Goal: Task Accomplishment & Management: Use online tool/utility

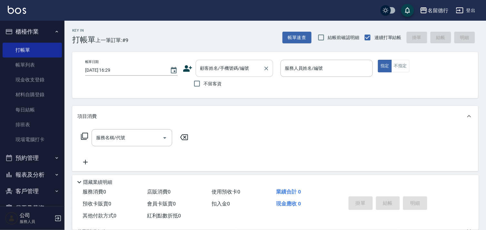
click at [218, 70] on input "顧客姓名/手機號碼/編號" at bounding box center [230, 68] width 62 height 11
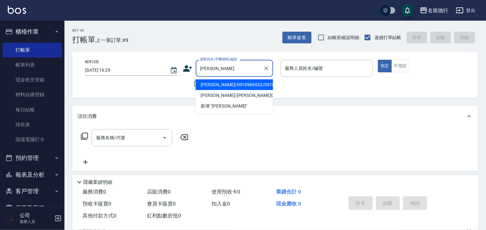
click at [220, 84] on li "[PERSON_NAME]/0910966932/0910966932" at bounding box center [234, 84] width 77 height 11
type input "[PERSON_NAME]/0910966932/0910966932"
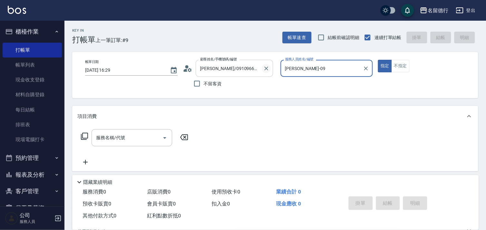
type input "[PERSON_NAME]-09"
click at [104, 134] on input "服務名稱/代號" at bounding box center [127, 137] width 65 height 11
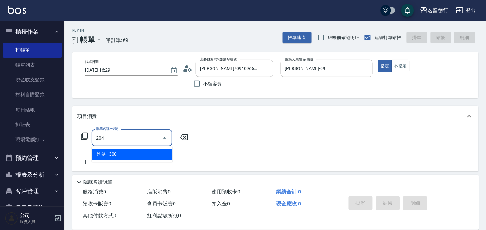
click at [127, 154] on span "洗髮 - 300" at bounding box center [132, 154] width 81 height 11
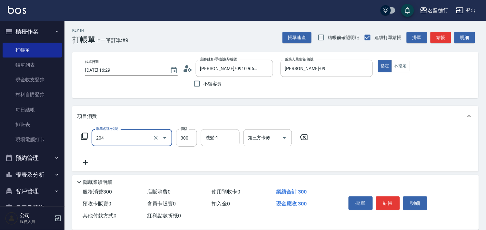
type input "洗髮(204)"
click at [212, 141] on input "洗髮-1" at bounding box center [220, 137] width 33 height 11
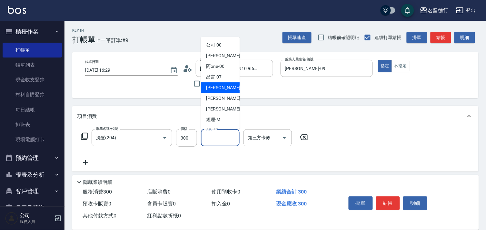
click at [220, 91] on div "[PERSON_NAME] -09" at bounding box center [220, 87] width 39 height 11
type input "[PERSON_NAME]-09"
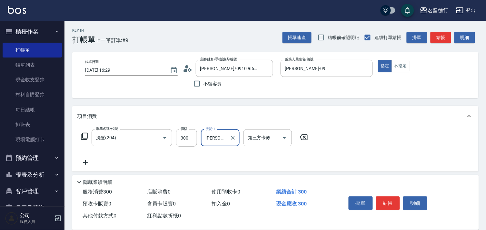
scroll to position [72, 0]
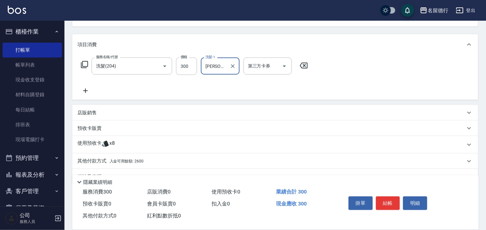
click at [93, 142] on p "使用預收卡" at bounding box center [89, 145] width 24 height 10
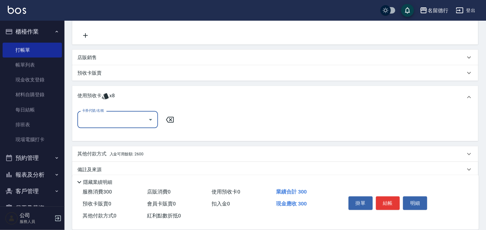
scroll to position [0, 0]
click at [102, 117] on input "卡券代號/名稱" at bounding box center [112, 119] width 65 height 11
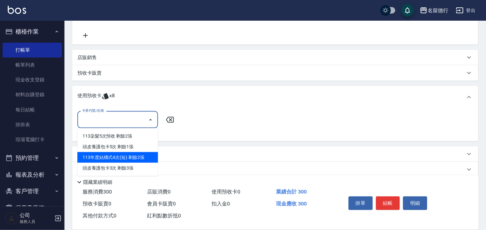
click at [111, 157] on div "113年度結構式4次(短) 剩餘2張" at bounding box center [117, 157] width 81 height 11
type input "113年度結構式4次(短)"
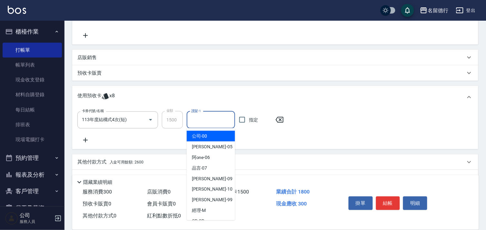
click at [199, 119] on input "護髮-1" at bounding box center [211, 119] width 43 height 11
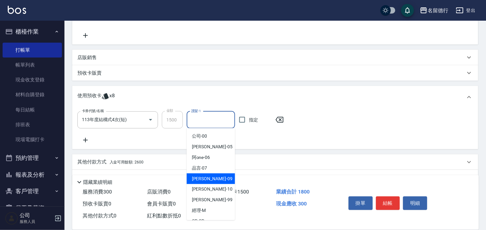
click at [203, 180] on span "[PERSON_NAME] -09" at bounding box center [212, 178] width 41 height 7
type input "[PERSON_NAME]-09"
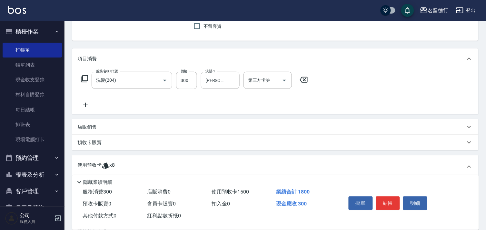
scroll to position [143, 0]
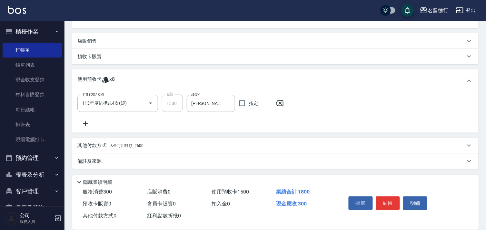
click at [90, 146] on p "其他付款方式 入金可用餘額: 2600" at bounding box center [110, 145] width 66 height 7
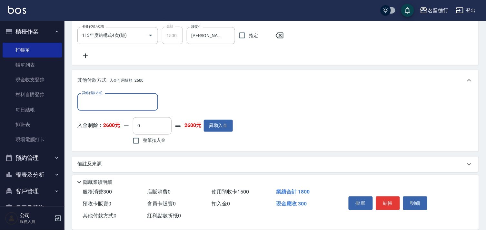
scroll to position [214, 0]
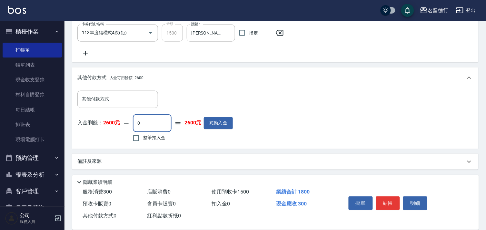
click at [145, 125] on input "0" at bounding box center [152, 123] width 39 height 17
type input "300"
click at [136, 137] on input "整筆扣入金" at bounding box center [136, 138] width 14 height 14
checkbox input "true"
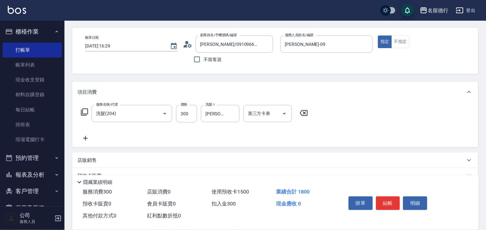
scroll to position [0, 0]
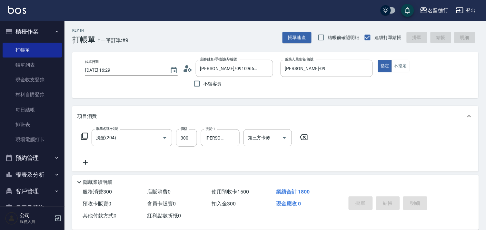
type input "[DATE] 17:14"
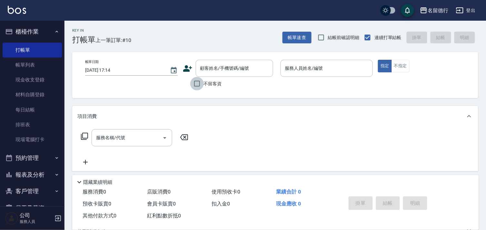
click at [196, 87] on input "不留客資" at bounding box center [197, 84] width 14 height 14
checkbox input "true"
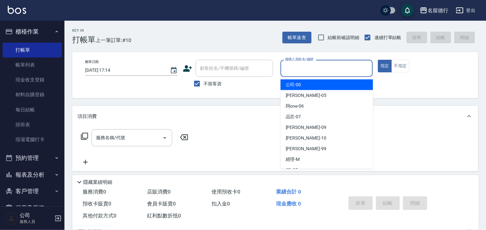
click at [294, 66] on input "服務人員姓名/編號" at bounding box center [327, 68] width 87 height 11
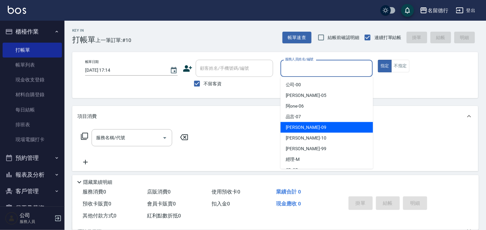
click at [299, 122] on div "[PERSON_NAME] -09" at bounding box center [327, 127] width 93 height 11
type input "[PERSON_NAME]-09"
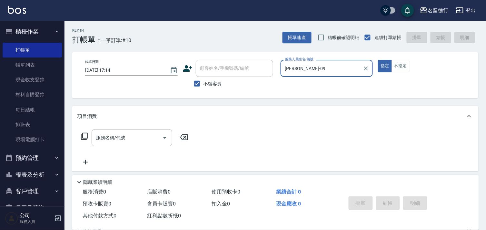
click at [123, 134] on div "服務名稱/代號 服務名稱/代號" at bounding box center [132, 137] width 81 height 17
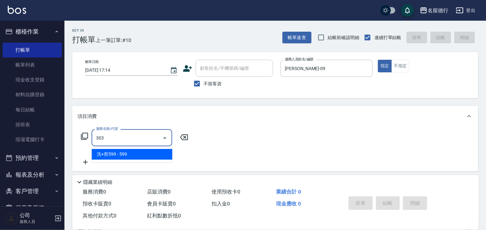
click at [124, 156] on span "洗+剪599 - 599" at bounding box center [132, 154] width 81 height 11
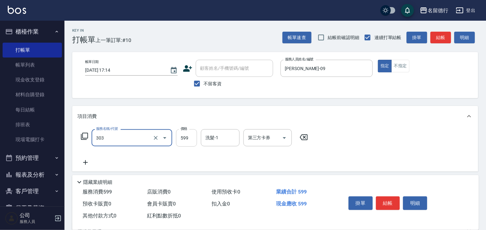
type input "洗+剪599(303)"
click at [184, 138] on input "599" at bounding box center [186, 137] width 21 height 17
type input "700"
click at [210, 137] on div "洗髮-1 洗髮-1" at bounding box center [220, 137] width 39 height 17
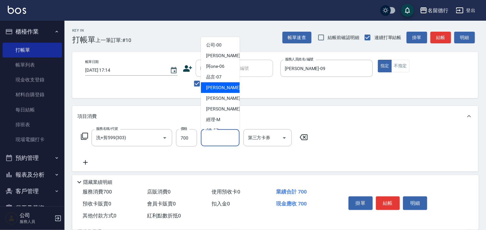
click at [220, 86] on span "[PERSON_NAME] -09" at bounding box center [226, 87] width 41 height 7
type input "[PERSON_NAME]-09"
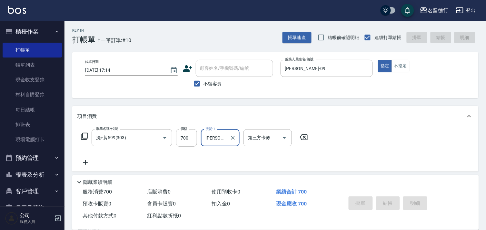
type input "[DATE] 17:15"
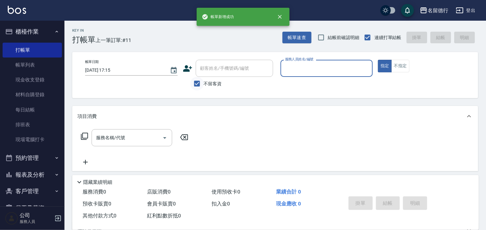
click at [198, 83] on input "不留客資" at bounding box center [197, 84] width 14 height 14
checkbox input "false"
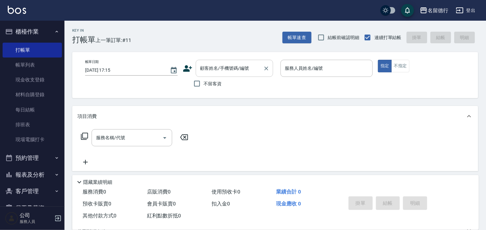
click at [208, 68] on div "顧客姓名/手機號碼/編號 顧客姓名/手機號碼/編號" at bounding box center [234, 68] width 77 height 17
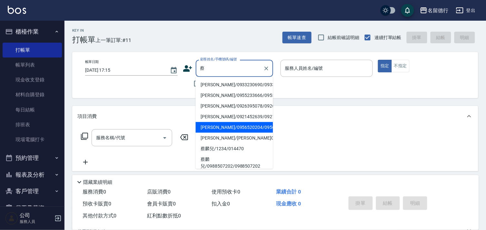
click at [221, 133] on li "[PERSON_NAME]/0956520204/0956520204" at bounding box center [234, 127] width 77 height 11
type input "[PERSON_NAME]/0956520204/0956520204"
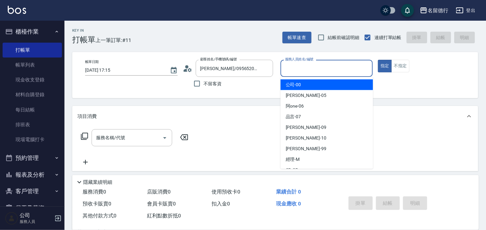
click at [293, 66] on input "服務人員姓名/編號" at bounding box center [327, 68] width 87 height 11
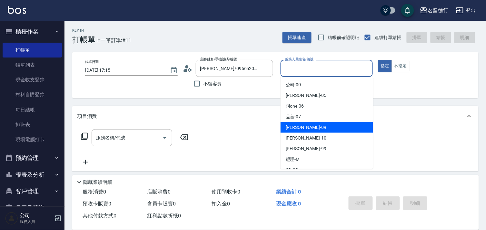
click at [287, 125] on span "[PERSON_NAME] -09" at bounding box center [306, 127] width 41 height 7
type input "[PERSON_NAME]-09"
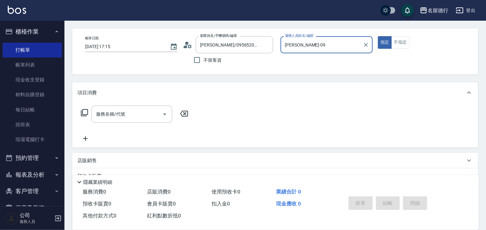
scroll to position [36, 0]
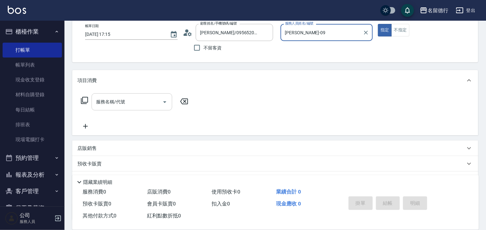
click at [114, 102] on div "服務名稱/代號 服務名稱/代號" at bounding box center [132, 101] width 81 height 17
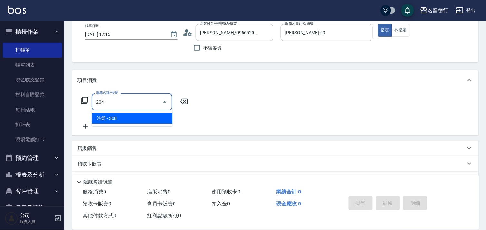
click at [116, 119] on span "洗髮 - 300" at bounding box center [132, 118] width 81 height 11
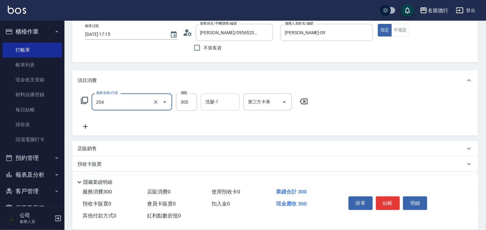
type input "洗髮(204)"
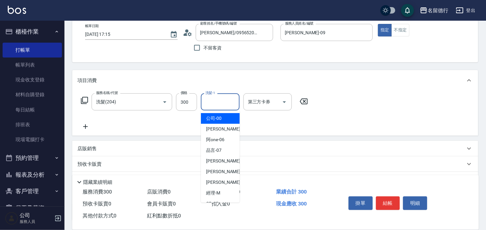
click at [208, 100] on input "洗髮-1" at bounding box center [220, 101] width 33 height 11
click at [212, 162] on span "[PERSON_NAME] -09" at bounding box center [226, 160] width 41 height 7
type input "[PERSON_NAME]-09"
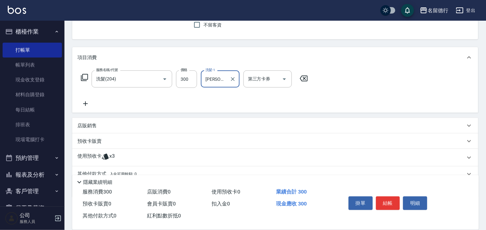
scroll to position [87, 0]
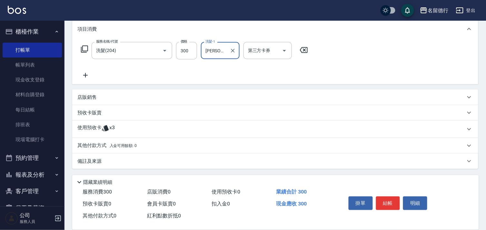
click at [91, 126] on p "使用預收卡" at bounding box center [89, 129] width 24 height 10
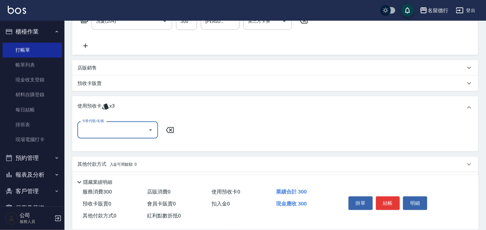
scroll to position [0, 0]
click at [92, 124] on input "卡券代號/名稱" at bounding box center [112, 129] width 65 height 11
click at [110, 144] on div "113剪髮卡10次預收 剩餘3張" at bounding box center [117, 146] width 81 height 11
type input "113剪髮卡10次預收"
